Goal: Obtain resource: Download file/media

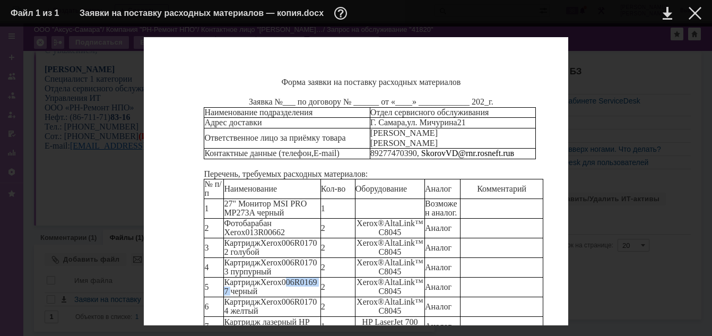
scroll to position [119, 0]
drag, startPoint x: 227, startPoint y: 104, endPoint x: 270, endPoint y: 115, distance: 44.8
click at [270, 219] on p "Фотобарабан Xerox 013R00662" at bounding box center [272, 228] width 96 height 19
copy p "Фотобарабан Xerox 013R00662"
click at [250, 219] on span "Фотобарабан" at bounding box center [247, 223] width 47 height 9
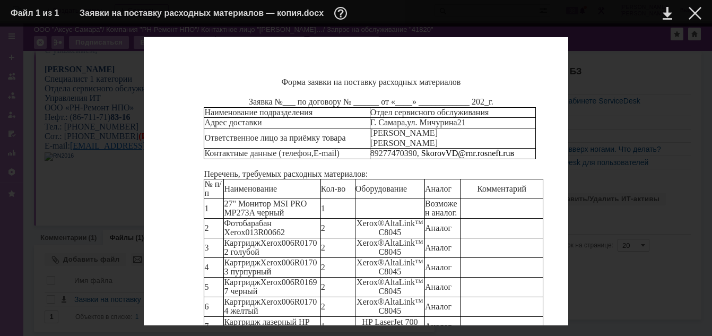
drag, startPoint x: 265, startPoint y: 114, endPoint x: 224, endPoint y: 116, distance: 41.0
click at [224, 219] on p "Фотобарабан Xerox 013R00662" at bounding box center [272, 228] width 96 height 19
copy span "013R00662"
click at [695, 12] on div at bounding box center [695, 13] width 13 height 13
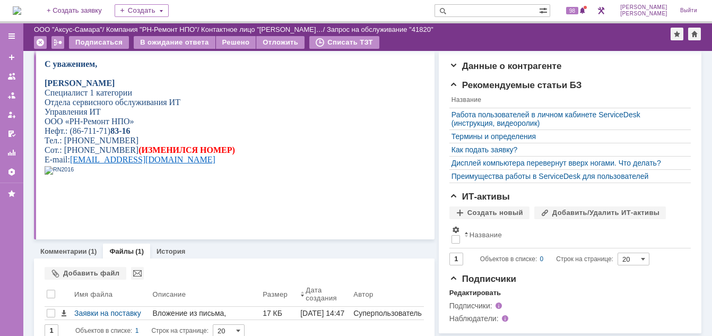
scroll to position [227, 0]
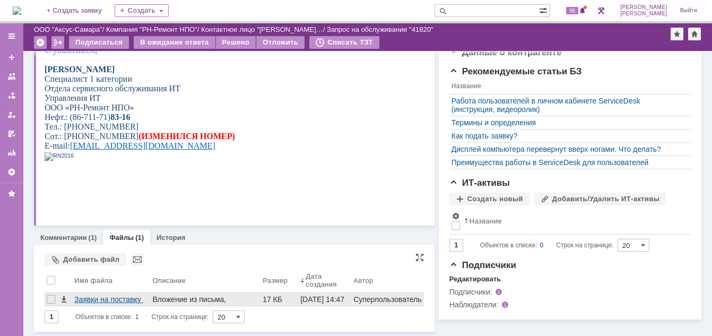
click at [114, 301] on div "Заявки на поставку расходных материалов — копия.docx" at bounding box center [111, 299] width 74 height 8
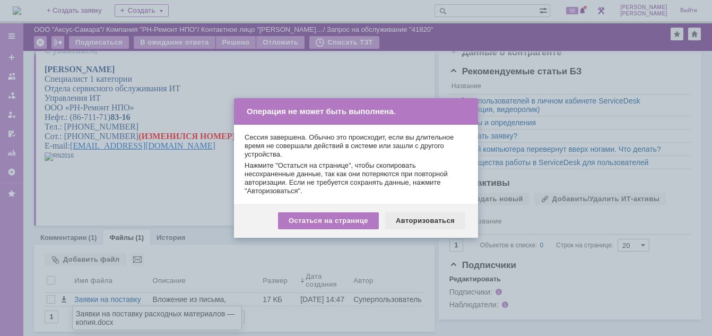
click at [409, 217] on div "Авторизоваться" at bounding box center [425, 220] width 80 height 17
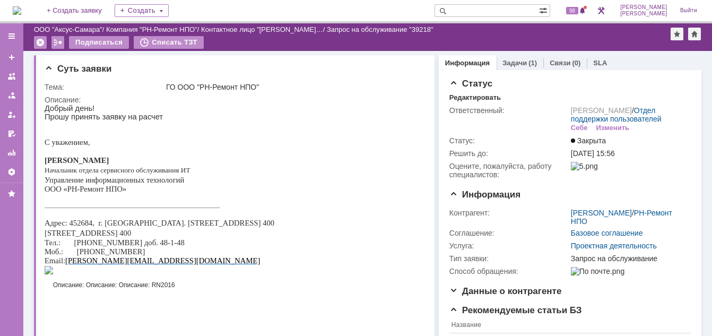
scroll to position [202, 0]
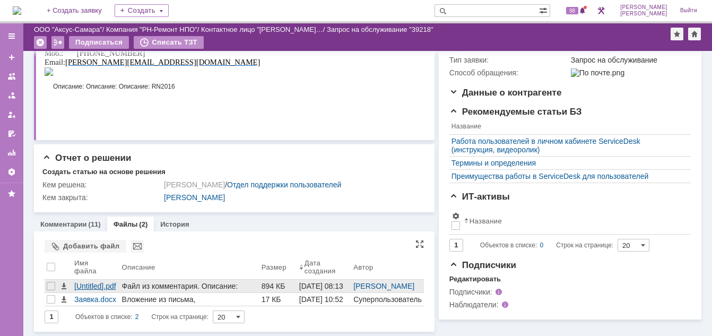
click at [107, 282] on div "[Untitled].pdf" at bounding box center [96, 286] width 44 height 8
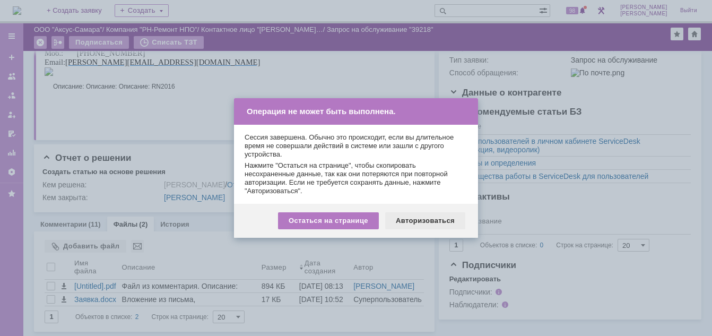
click at [403, 217] on div "Авторизоваться" at bounding box center [425, 220] width 80 height 17
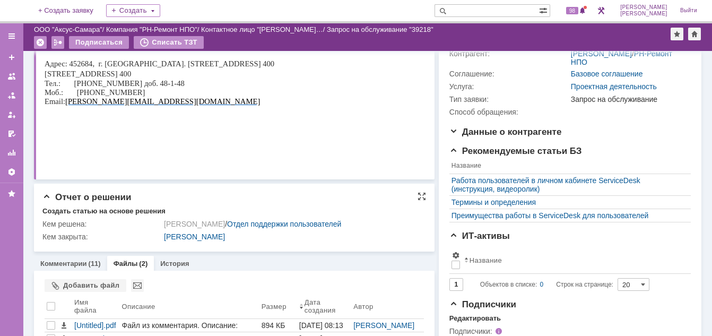
scroll to position [202, 0]
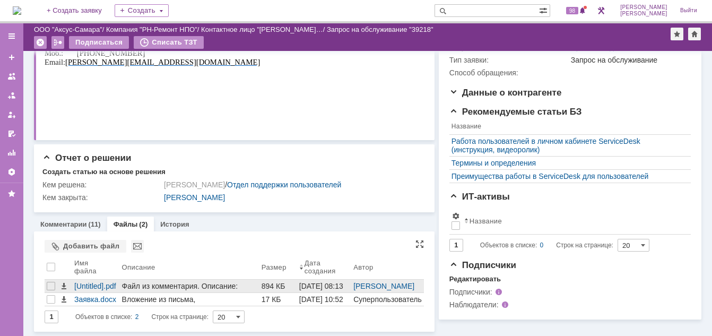
click at [186, 282] on div "Файл из комментария. Описание: Вложение из письма, Тема: FW: В заявке №39218 но…" at bounding box center [189, 311] width 135 height 59
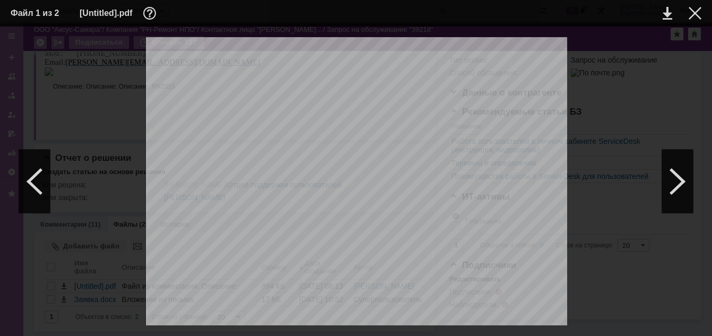
scroll to position [212, 0]
click at [697, 13] on div at bounding box center [695, 13] width 13 height 13
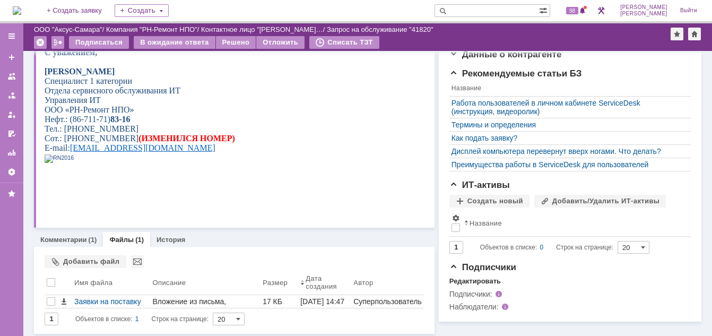
scroll to position [227, 0]
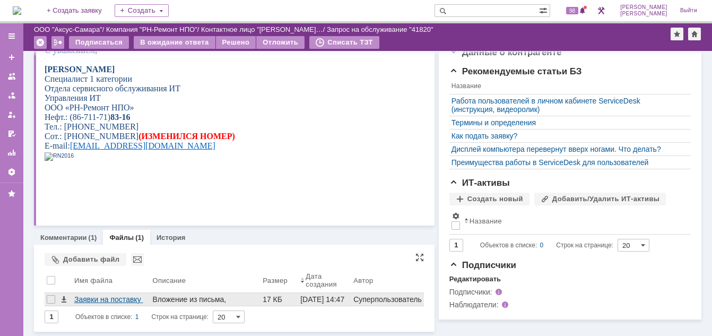
click at [107, 297] on div "Заявки на поставку расходных материалов — копия.docx" at bounding box center [111, 299] width 74 height 8
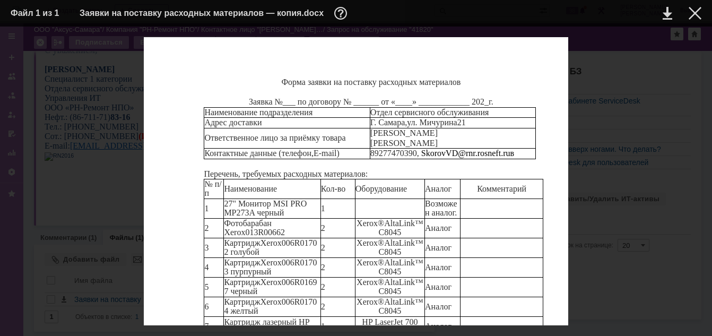
scroll to position [53, 0]
drag, startPoint x: 357, startPoint y: 228, endPoint x: 411, endPoint y: 241, distance: 56.1
click at [411, 278] on p "Xerox® AltaLink ™ C8045" at bounding box center [390, 287] width 69 height 19
click at [699, 18] on div at bounding box center [695, 13] width 13 height 13
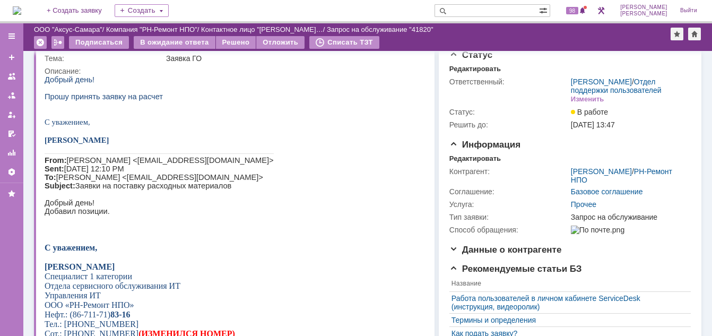
scroll to position [0, 0]
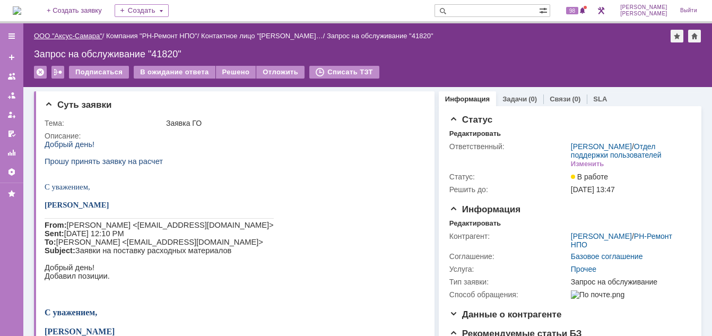
click at [80, 38] on link "ООО "Аксус-Самара"" at bounding box center [68, 36] width 68 height 8
